Goal: Task Accomplishment & Management: Use online tool/utility

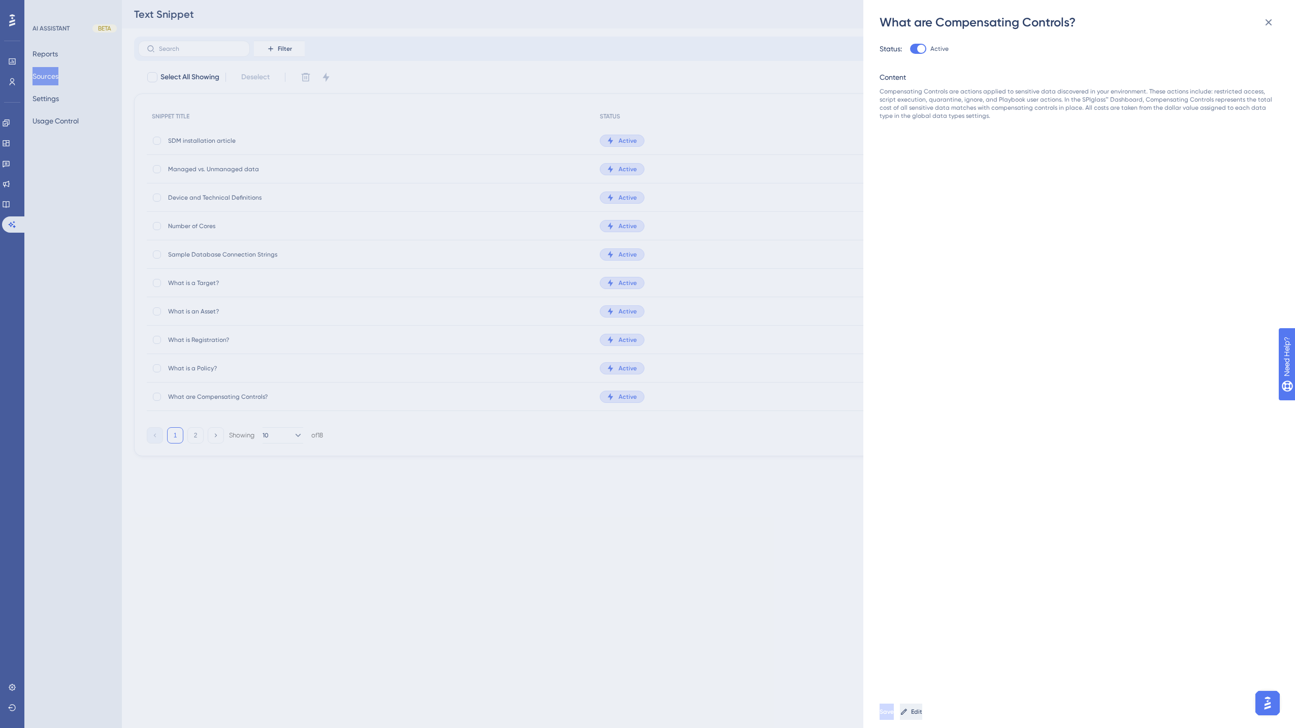
click at [922, 708] on button "Edit" at bounding box center [911, 712] width 22 height 16
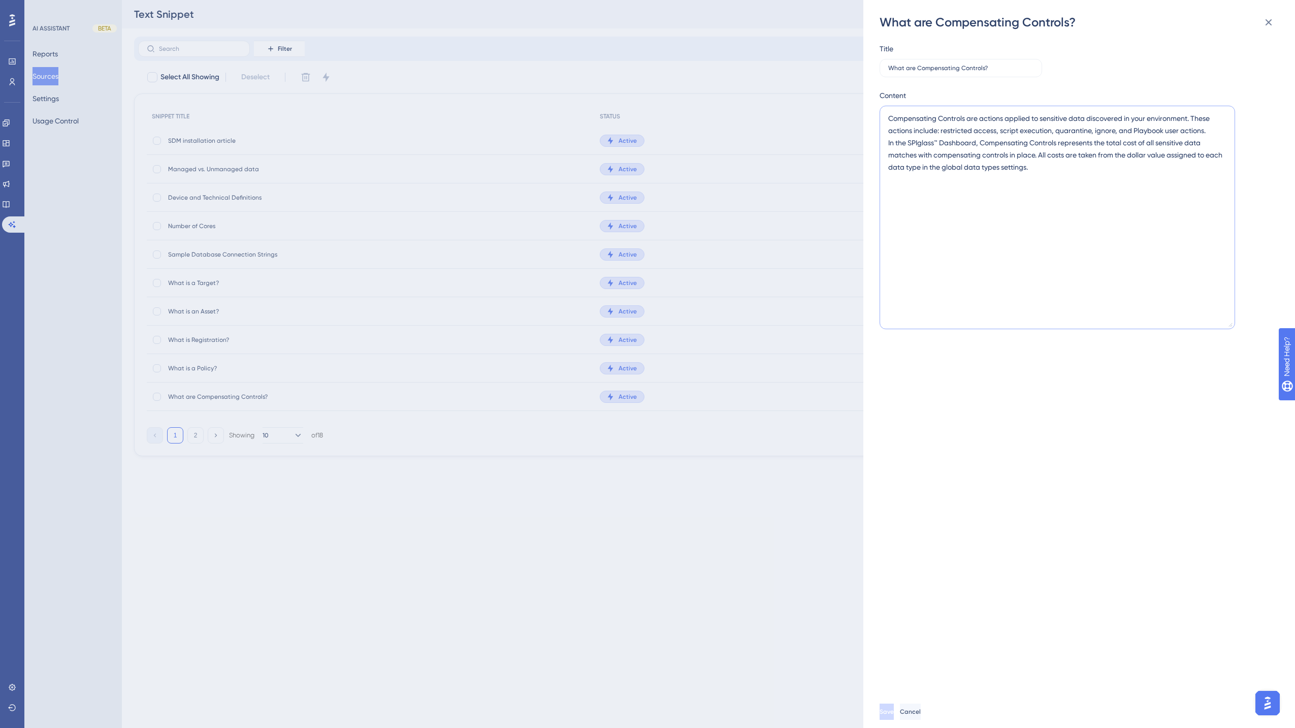
click at [1062, 166] on textarea "Compensating Controls are actions applied to sensitive data discovered in your …" at bounding box center [1058, 217] width 356 height 223
paste textarea "Compensating Controls data is represented in [GEOGRAPHIC_DATA]."
click at [1032, 167] on textarea "Compensating Controls are actions applied to sensitive data discovered in your …" at bounding box center [1058, 217] width 356 height 223
type textarea "Compensating Controls are actions applied to sensitive data discovered in your …"
click at [895, 711] on span "Save" at bounding box center [888, 712] width 14 height 8
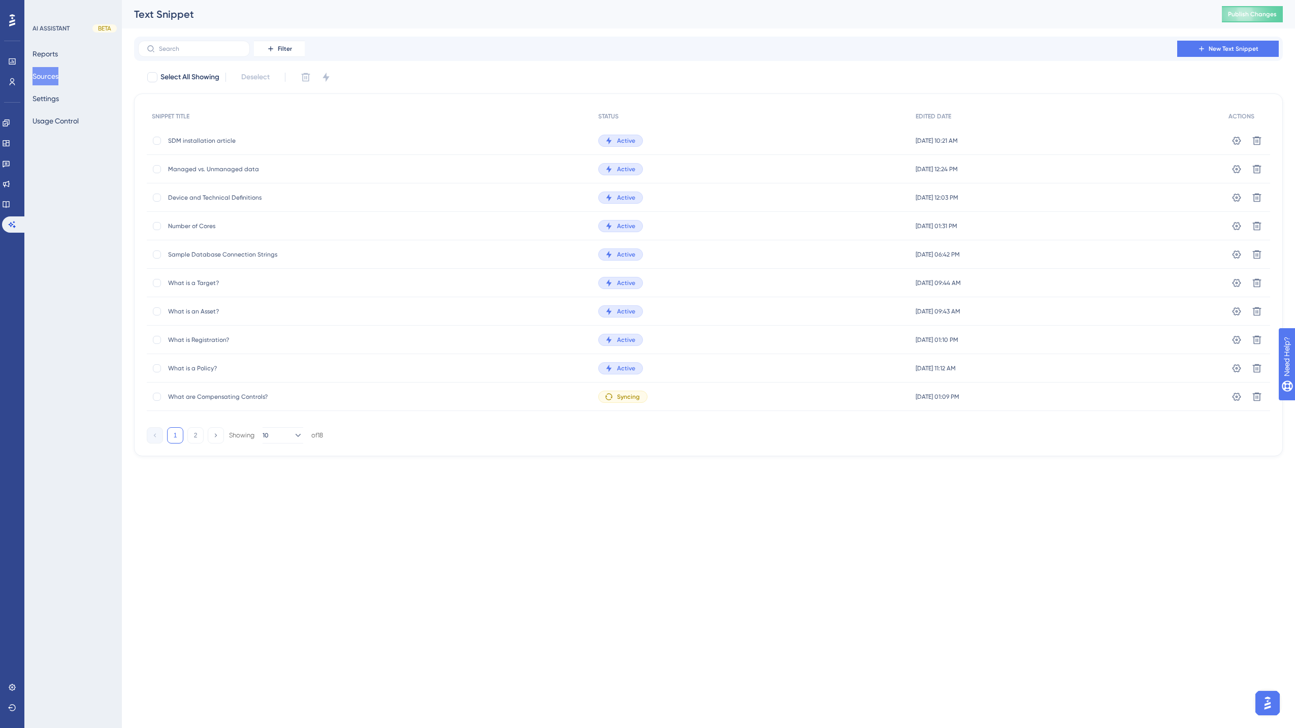
click at [229, 398] on span "What are Compensating Controls?" at bounding box center [249, 397] width 163 height 8
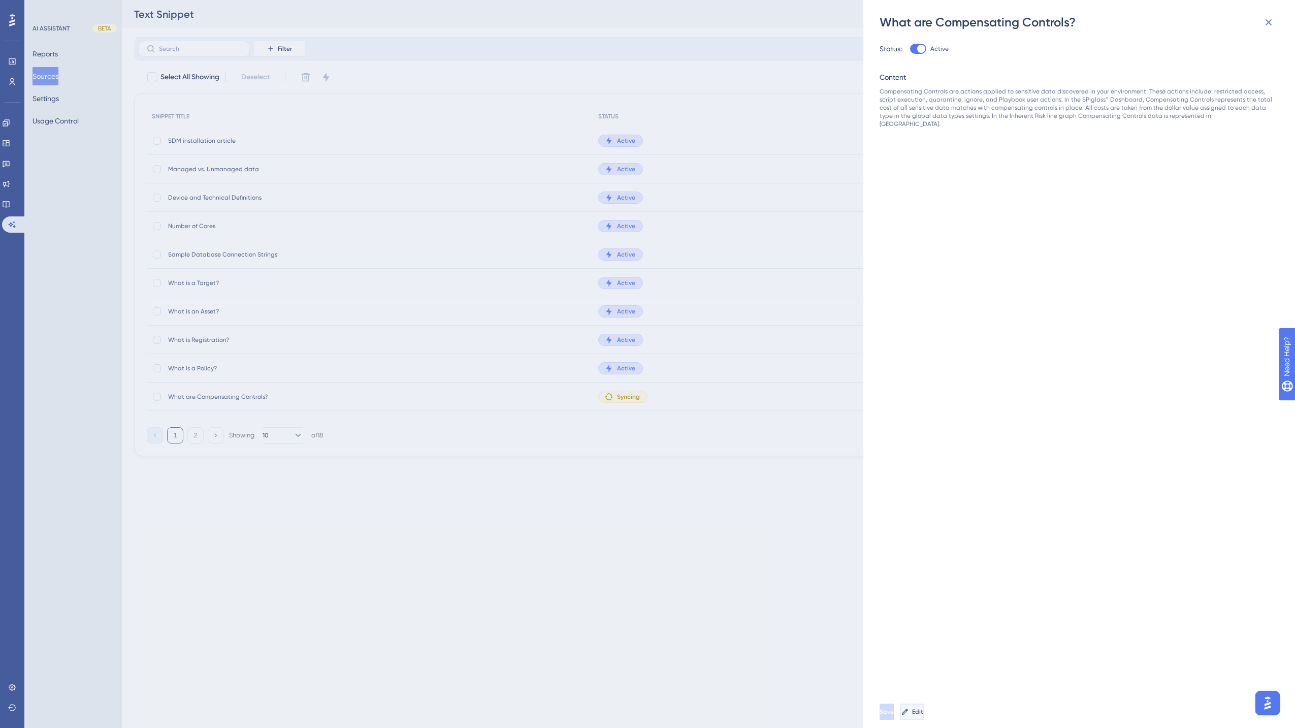
click at [923, 711] on span "Edit" at bounding box center [917, 712] width 11 height 8
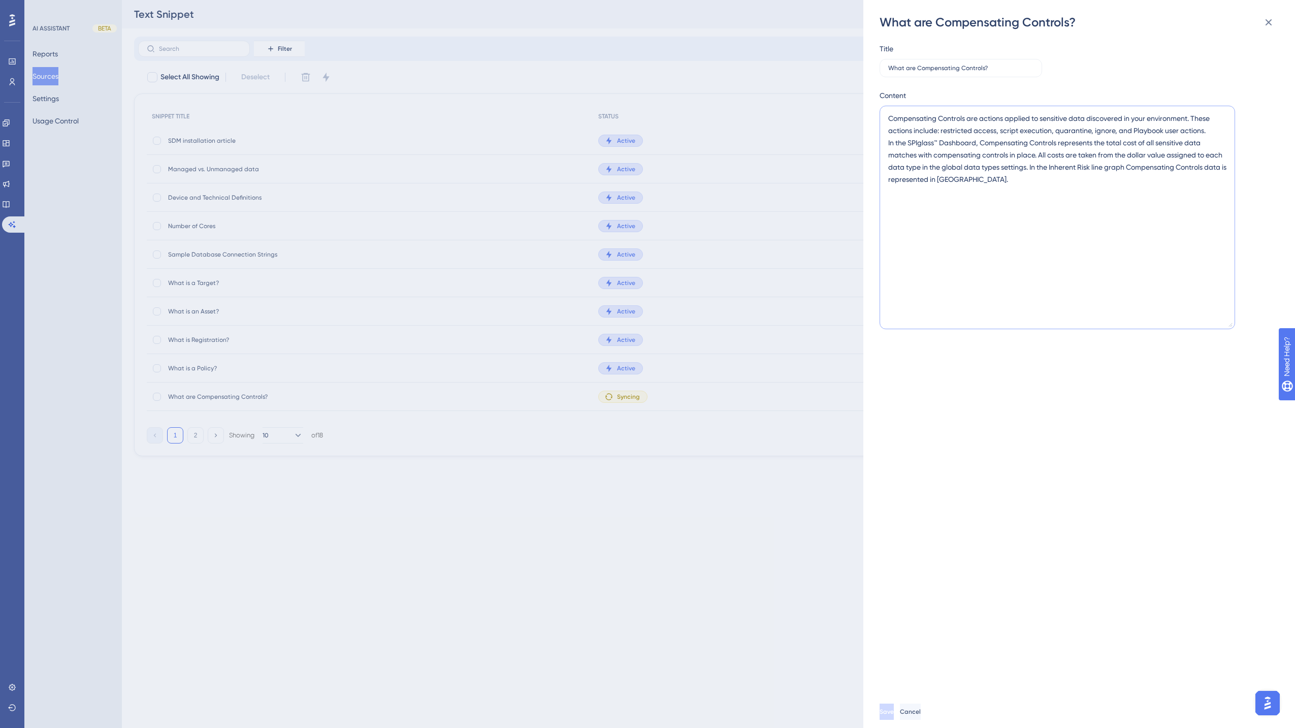
click at [982, 181] on textarea "Compensating Controls are actions applied to sensitive data discovered in your …" at bounding box center [1058, 217] width 356 height 223
type textarea "Compensating Controls are actions applied to sensitive data discovered in your …"
click at [895, 709] on span "Save" at bounding box center [888, 712] width 14 height 8
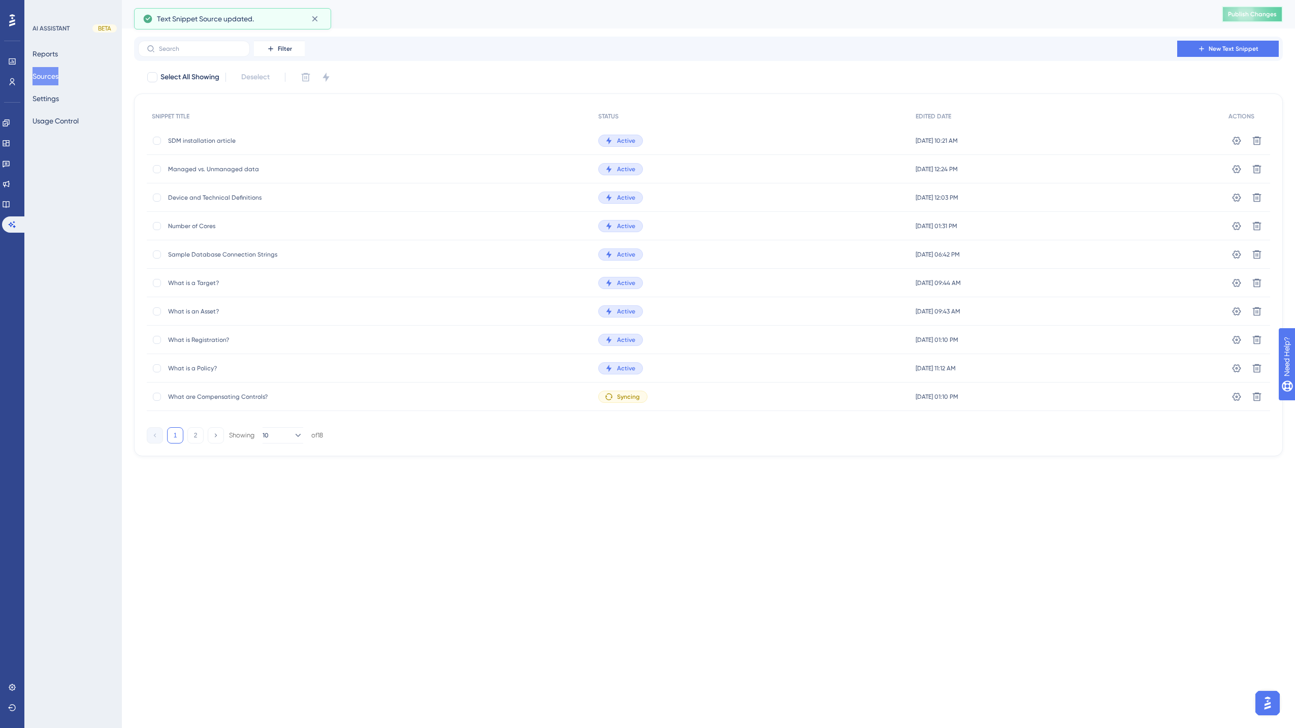
click at [1272, 14] on span "Publish Changes" at bounding box center [1252, 14] width 49 height 8
click at [280, 440] on button "10" at bounding box center [283, 435] width 41 height 16
click at [278, 488] on span "20" at bounding box center [277, 484] width 8 height 12
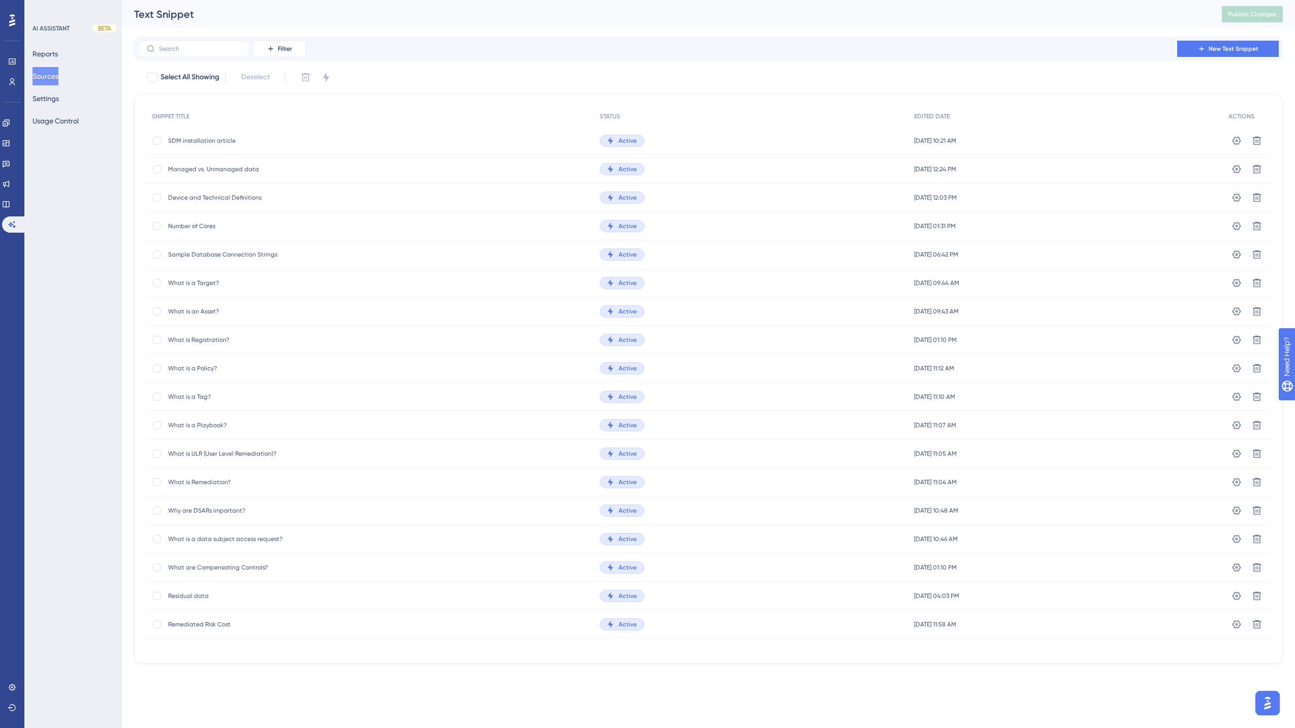
click at [417, 36] on div "Performance Users Engagement Widgets Feedback Product Updates Knowledge Base AI…" at bounding box center [708, 340] width 1173 height 680
